Goal: Transaction & Acquisition: Book appointment/travel/reservation

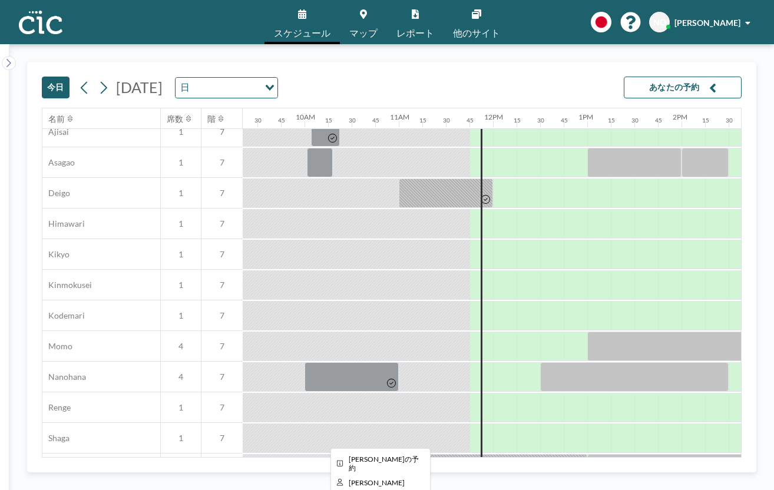
scroll to position [322, 880]
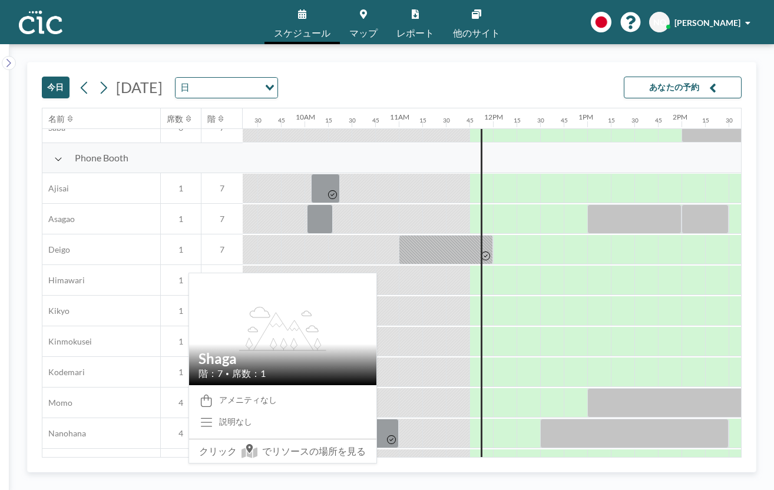
click at [143, 430] on icon at bounding box center [145, 492] width 5 height 7
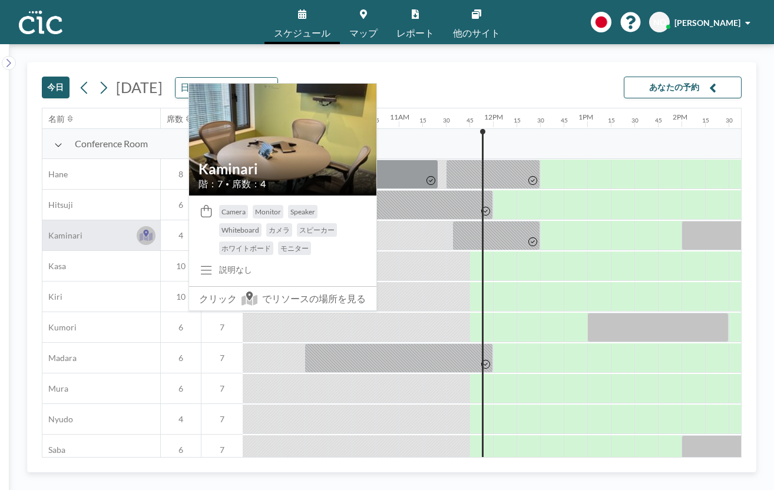
scroll to position [3, 882]
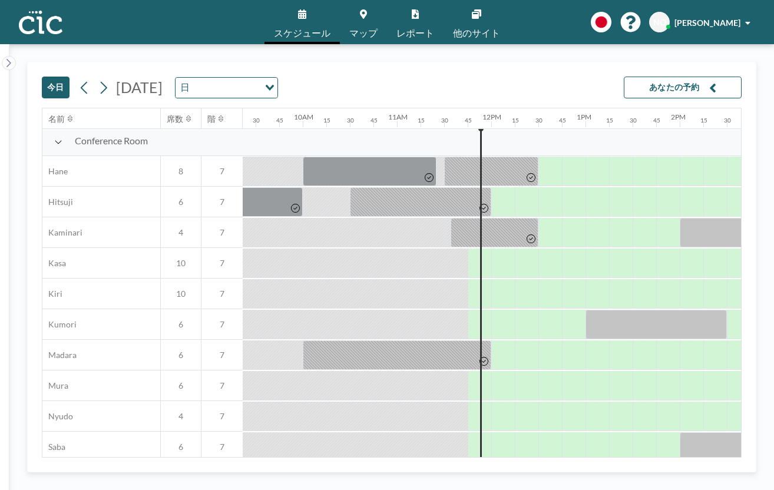
click at [369, 16] on link "マップ" at bounding box center [363, 22] width 47 height 44
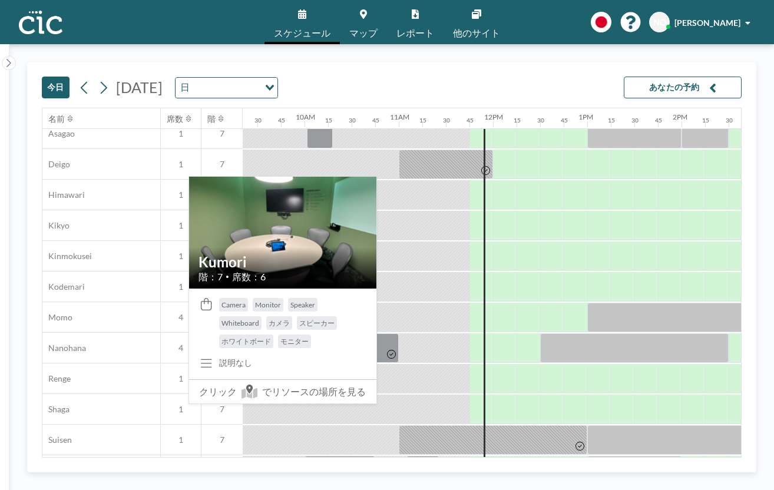
scroll to position [545, 880]
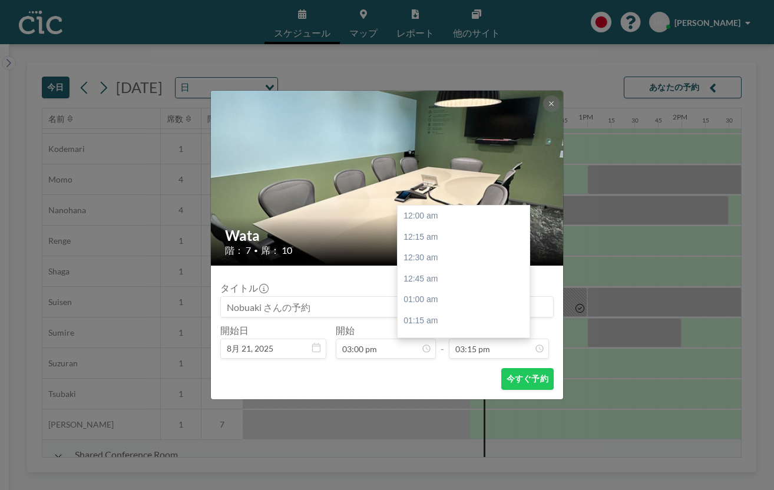
scroll to position [1147, 0]
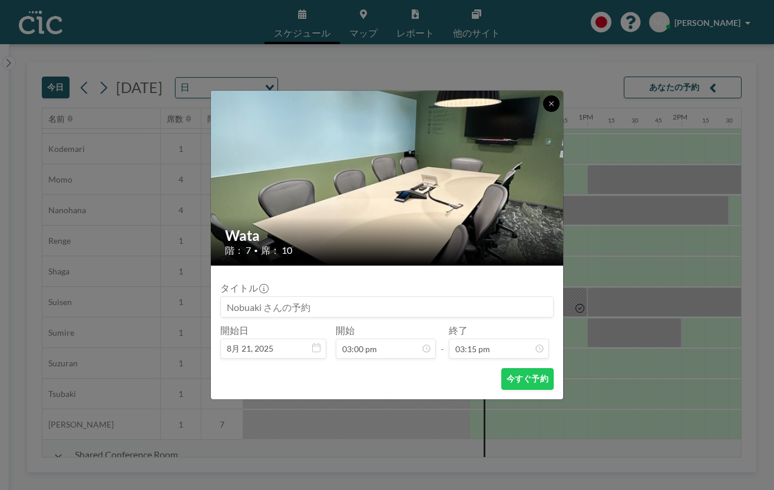
click at [547, 107] on icon at bounding box center [550, 103] width 7 height 7
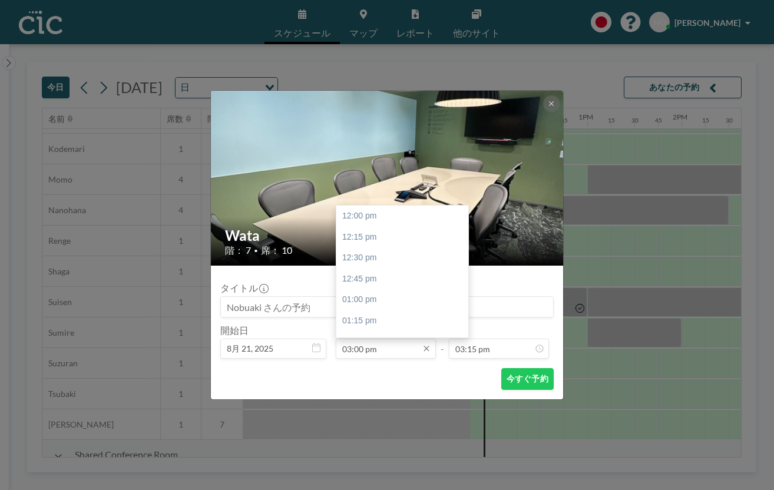
scroll to position [225, 0]
click at [373, 339] on input "03:00 pm" at bounding box center [386, 349] width 100 height 20
click at [399, 253] on div "03:15 pm" at bounding box center [402, 263] width 132 height 21
type input "03:15 pm"
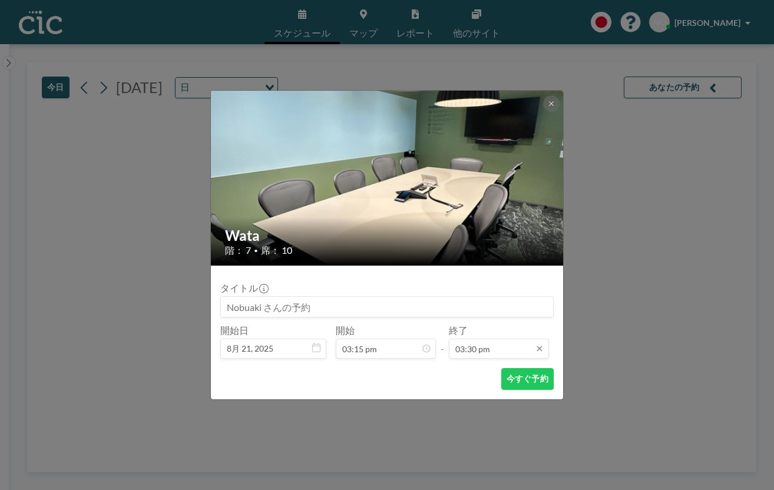
click at [466, 339] on input "03:30 pm" at bounding box center [499, 349] width 100 height 20
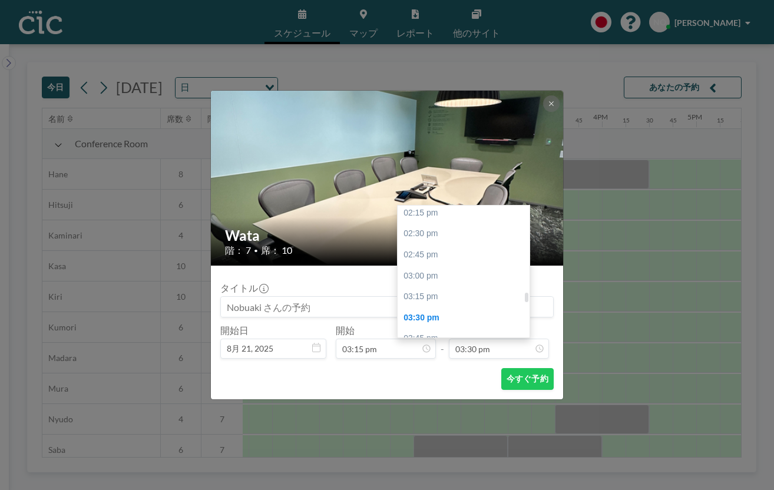
scroll to position [1196, 0]
click at [439, 456] on div "05:15 pm" at bounding box center [463, 466] width 132 height 21
type input "05:15 pm"
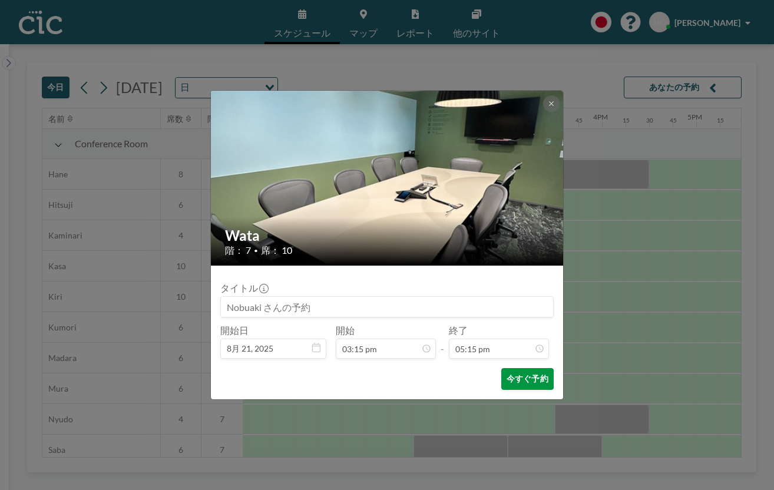
scroll to position [1297, 0]
click at [507, 368] on button "今すぐ予約" at bounding box center [527, 379] width 52 height 22
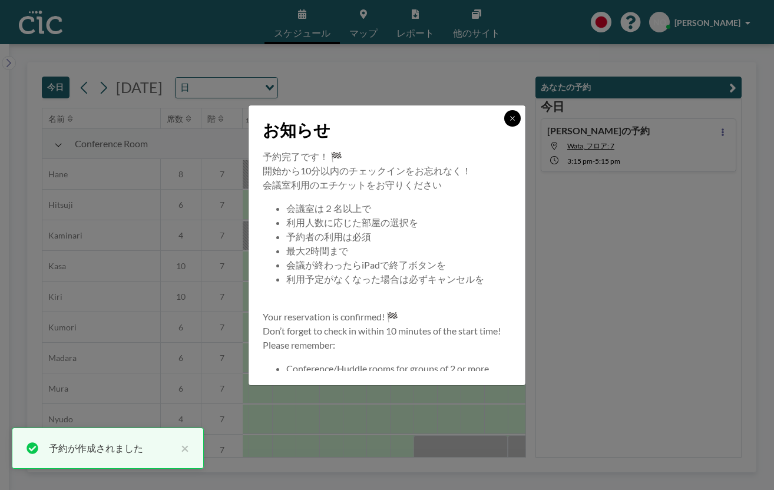
click at [509, 122] on icon at bounding box center [512, 118] width 7 height 7
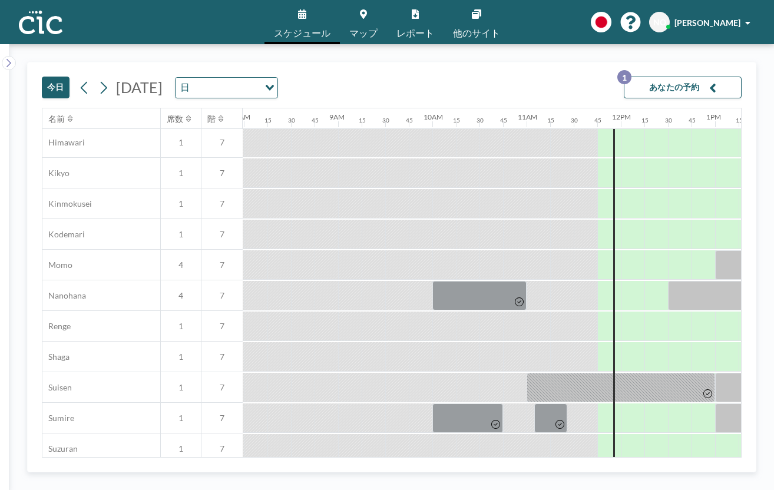
scroll to position [545, 752]
